Goal: Transaction & Acquisition: Purchase product/service

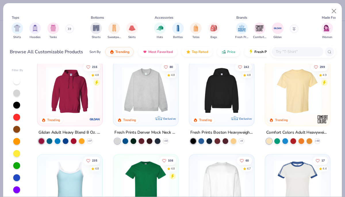
scroll to position [5, 0]
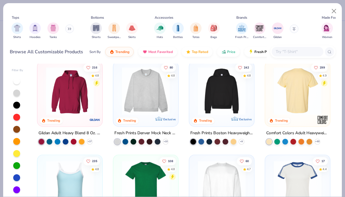
click at [271, 102] on img at bounding box center [243, 91] width 53 height 48
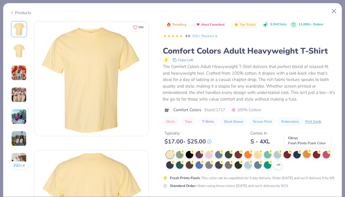
click at [308, 154] on div at bounding box center [306, 153] width 7 height 7
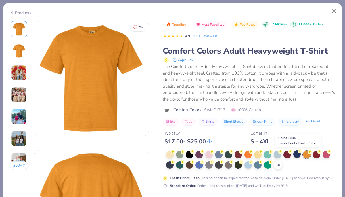
click at [297, 153] on div at bounding box center [296, 153] width 7 height 7
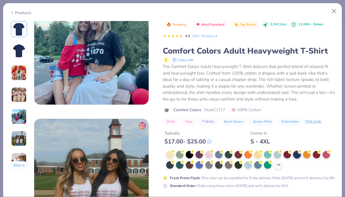
scroll to position [550, 0]
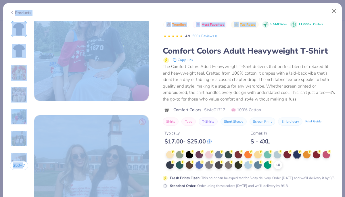
drag, startPoint x: 250, startPoint y: 10, endPoint x: 254, endPoint y: 38, distance: 28.4
click at [254, 38] on div "Products 350 + 299 DU [GEOGRAPHIC_DATA], [US_STATE][GEOGRAPHIC_DATA] DU Delta P…" at bounding box center [172, 100] width 339 height 194
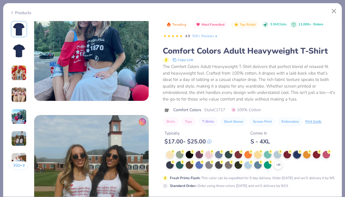
click at [242, 67] on div "The Comfort Colors Adult Heavyweight T-Shirt delivers that perfect blend of rel…" at bounding box center [249, 82] width 172 height 39
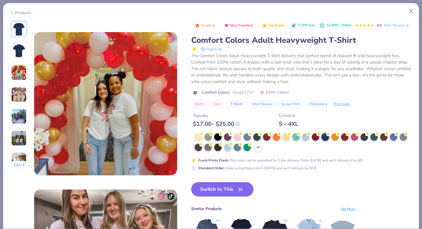
scroll to position [0, 0]
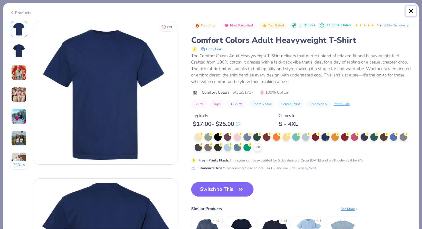
click at [345, 13] on button "Close" at bounding box center [411, 11] width 11 height 11
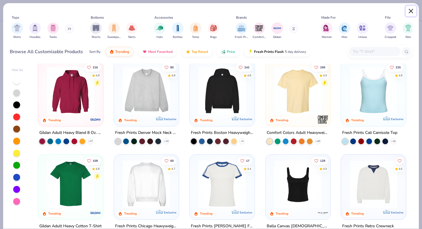
click at [345, 12] on button "Close" at bounding box center [411, 11] width 11 height 11
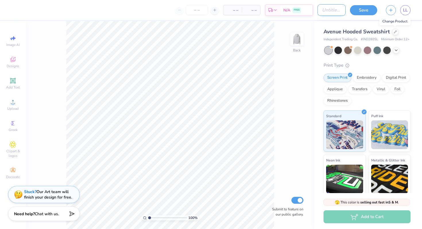
click at [331, 11] on input "Design Title" at bounding box center [332, 9] width 28 height 11
type input "fall 2025"
click at [345, 32] on icon at bounding box center [395, 31] width 3 height 3
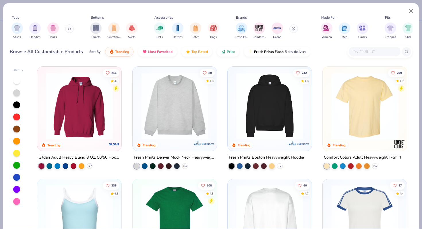
click at [345, 100] on img at bounding box center [365, 105] width 73 height 67
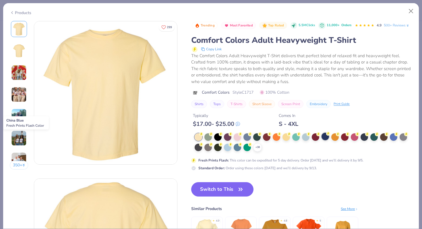
click at [327, 140] on div at bounding box center [325, 136] width 7 height 7
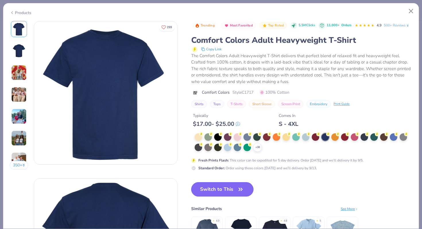
click at [229, 186] on button "Switch to This" at bounding box center [222, 189] width 62 height 14
